Goal: Task Accomplishment & Management: Manage account settings

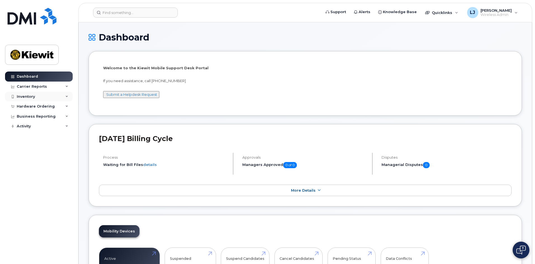
click at [36, 94] on div "Inventory" at bounding box center [39, 97] width 68 height 10
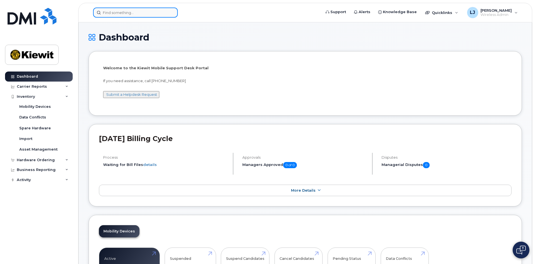
click at [117, 9] on input at bounding box center [135, 13] width 85 height 10
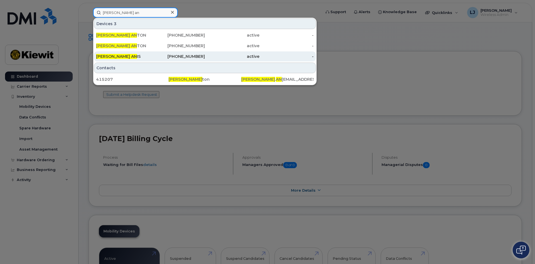
type input "hany an"
click at [127, 54] on div "HANY AN IS" at bounding box center [123, 57] width 55 height 6
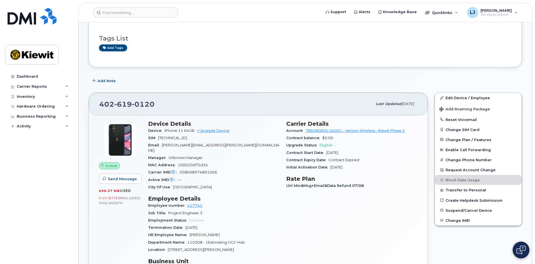
scroll to position [38, 0]
click at [487, 98] on link "Edit Device / Employee" at bounding box center [478, 98] width 87 height 10
click at [476, 98] on link "Edit Device / Employee" at bounding box center [478, 98] width 87 height 10
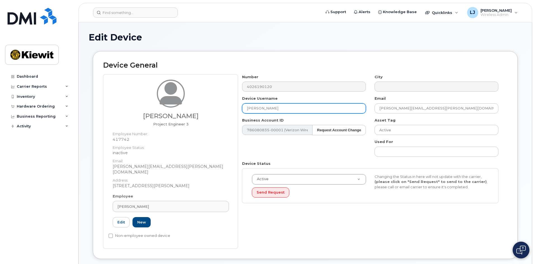
click at [271, 110] on input "[PERSON_NAME]" at bounding box center [304, 108] width 124 height 10
type input "HANY A"
drag, startPoint x: 0, startPoint y: 0, endPoint x: 271, endPoint y: 110, distance: 292.3
click at [271, 110] on input "[PERSON_NAME]" at bounding box center [304, 108] width 124 height 10
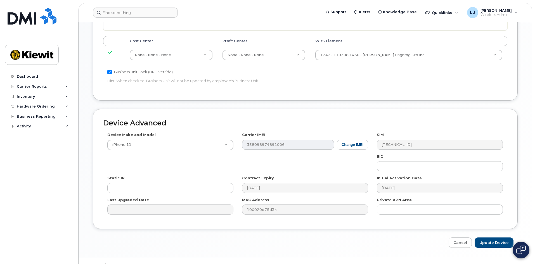
scroll to position [308, 0]
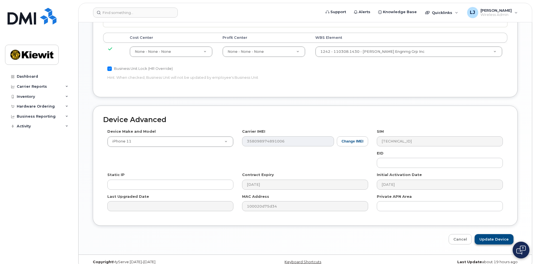
type input "HANY ALBERT"
click at [499, 234] on input "Update Device" at bounding box center [494, 239] width 39 height 10
type input "Saving..."
